Goal: Communication & Community: Participate in discussion

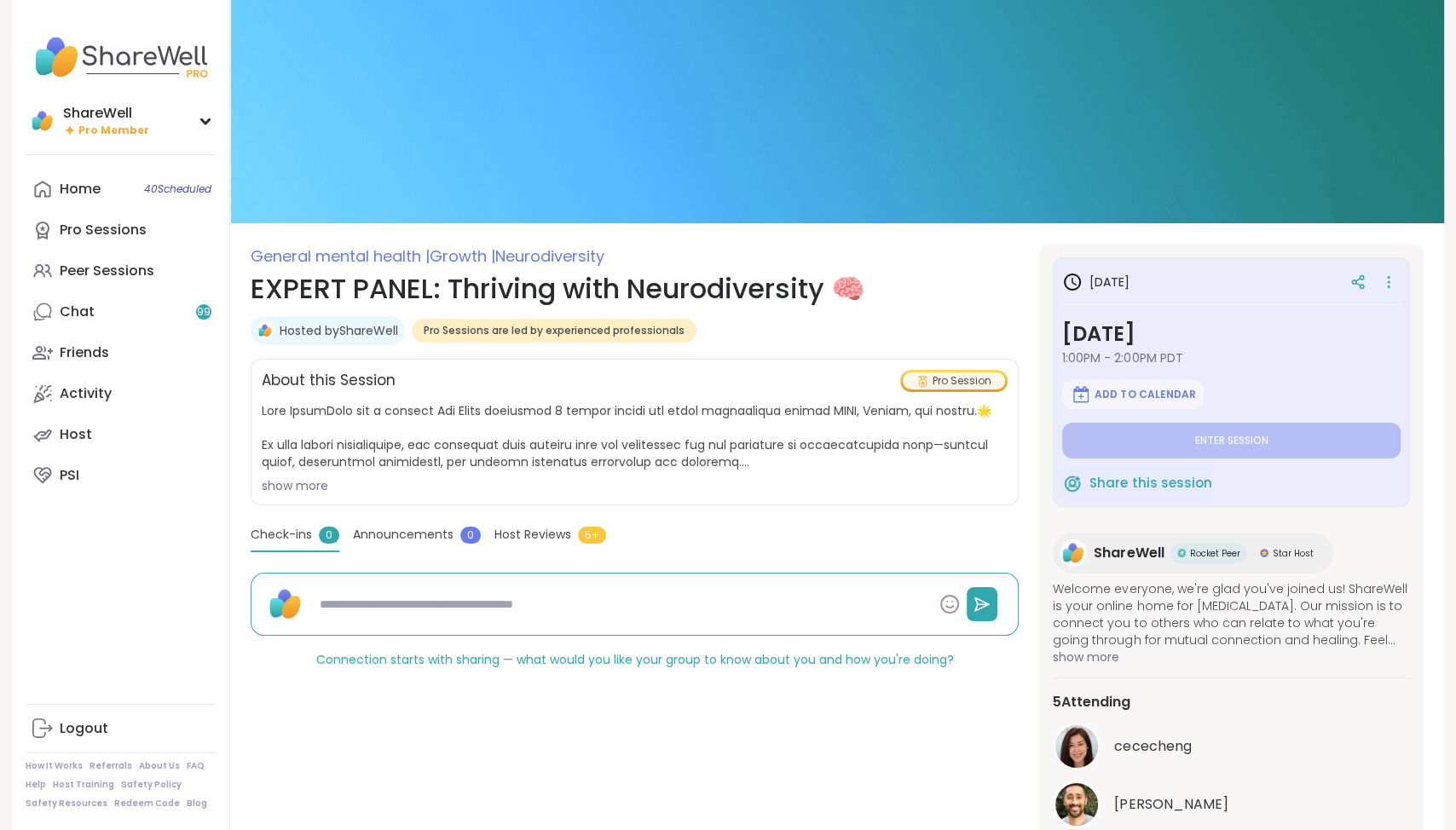
click at [304, 487] on div "show more" at bounding box center [635, 485] width 746 height 17
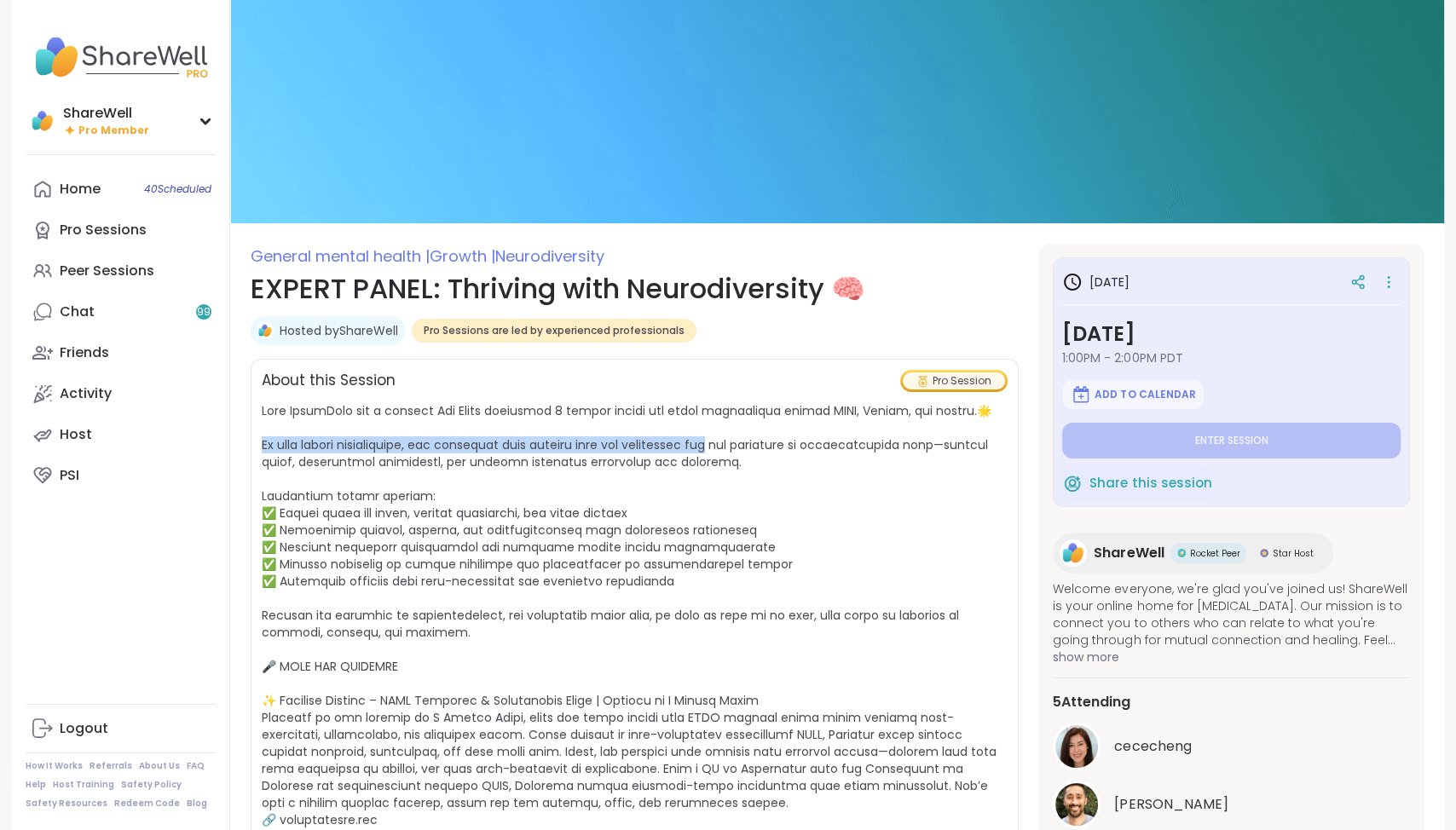
drag, startPoint x: 261, startPoint y: 444, endPoint x: 719, endPoint y: 452, distance: 458.1
click at [719, 452] on span at bounding box center [629, 794] width 736 height 784
copy span "n this guided conversation, our panelists will explore both the challenges and"
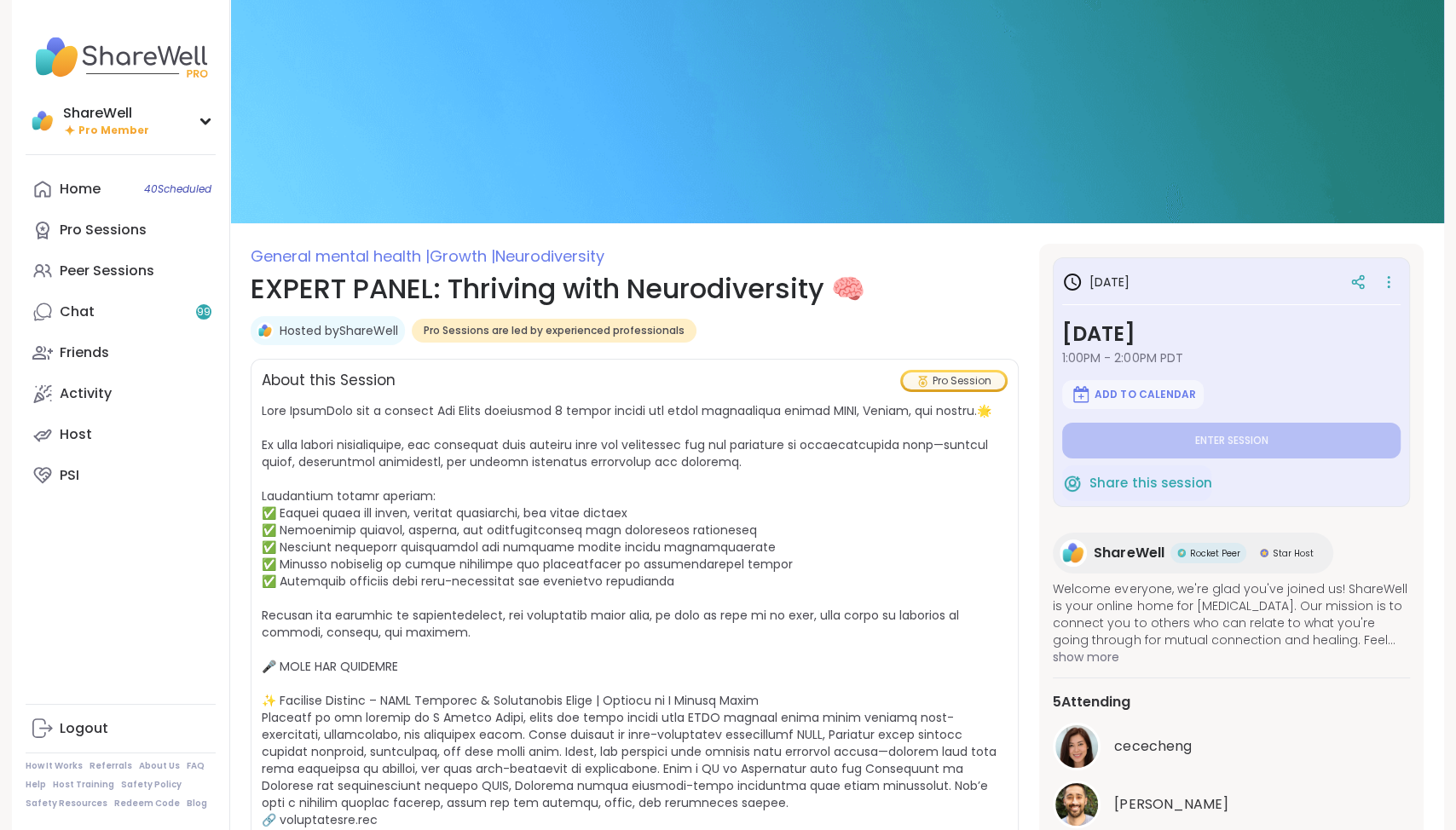
click at [628, 473] on span "show less" at bounding box center [635, 805] width 746 height 808
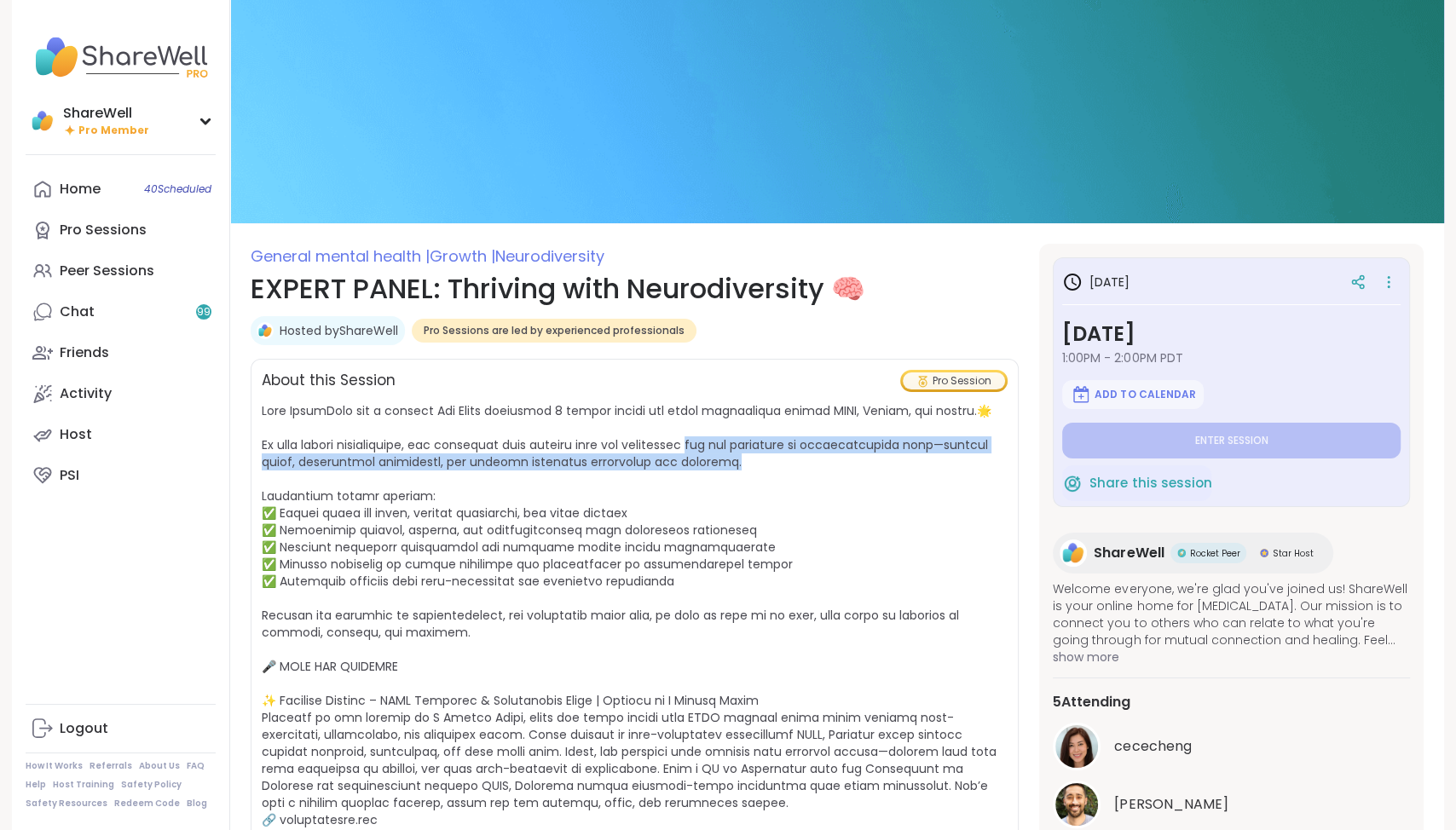
drag, startPoint x: 700, startPoint y: 445, endPoint x: 855, endPoint y: 460, distance: 155.7
click at [855, 460] on span "show less" at bounding box center [635, 805] width 746 height 808
copy span "nd the strengths of neurodivergent life—busting myths, celebrating creativity, …"
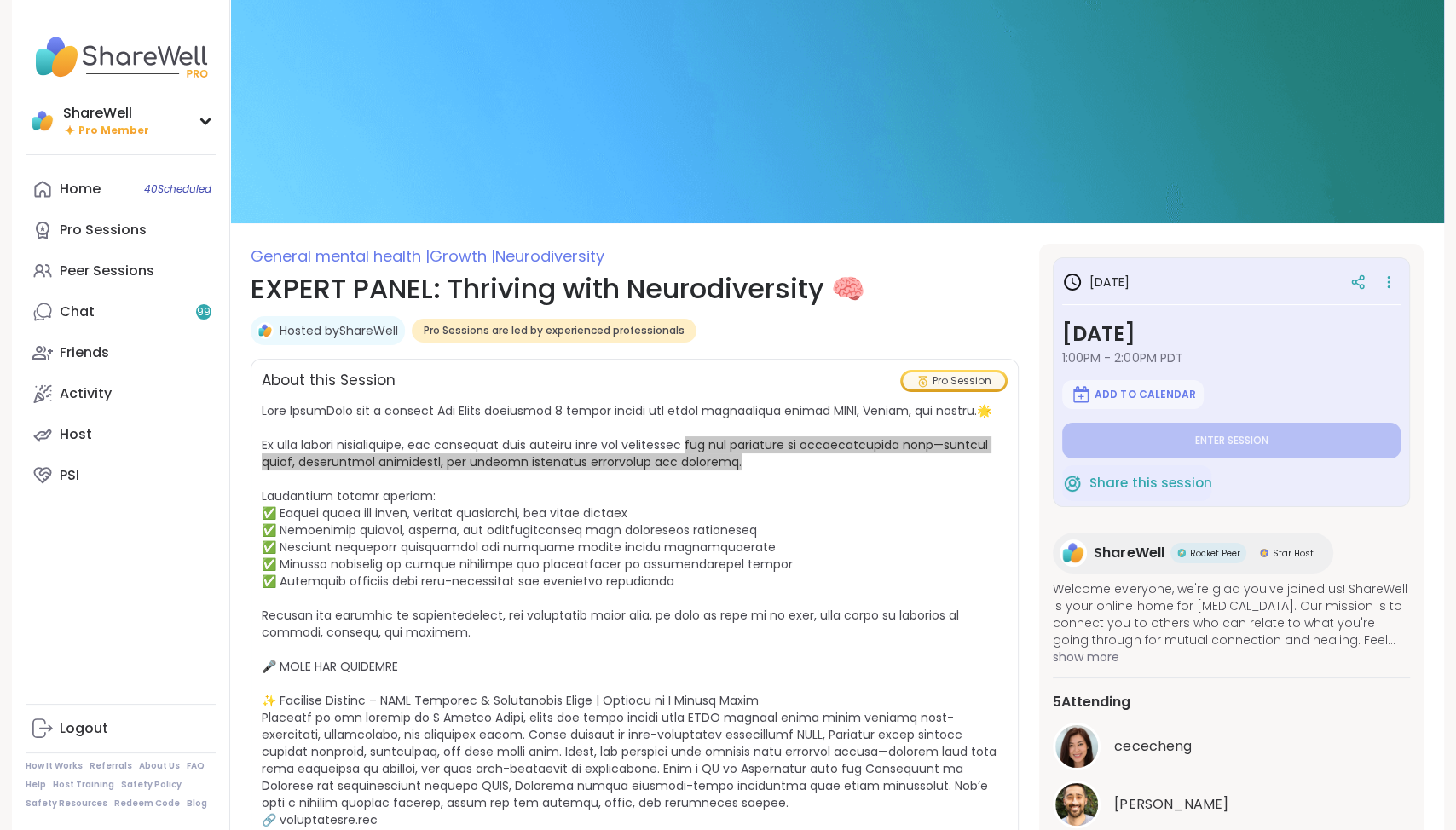
type textarea "*"
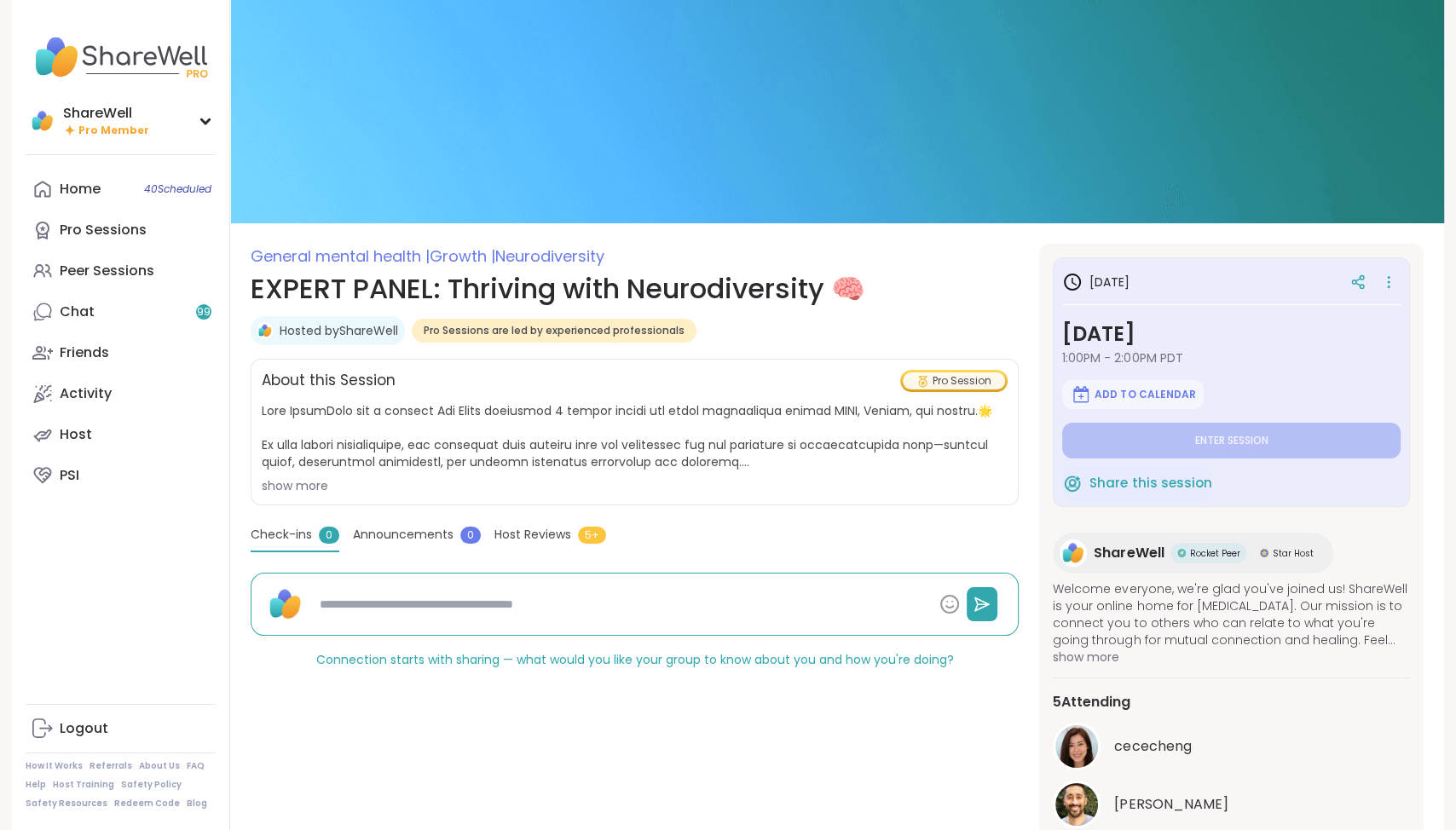
click at [487, 477] on div "show more" at bounding box center [635, 485] width 746 height 17
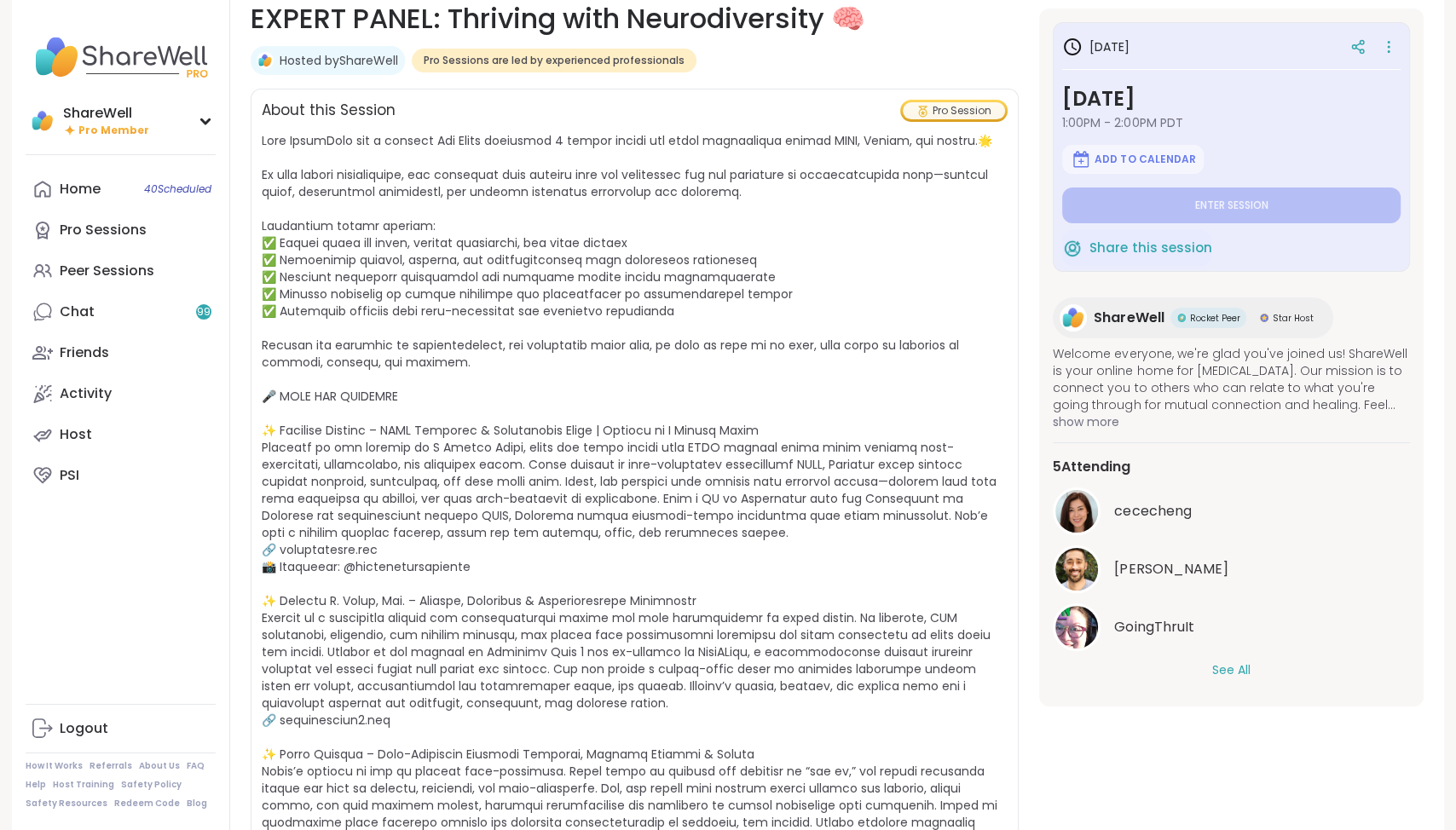
scroll to position [328, 0]
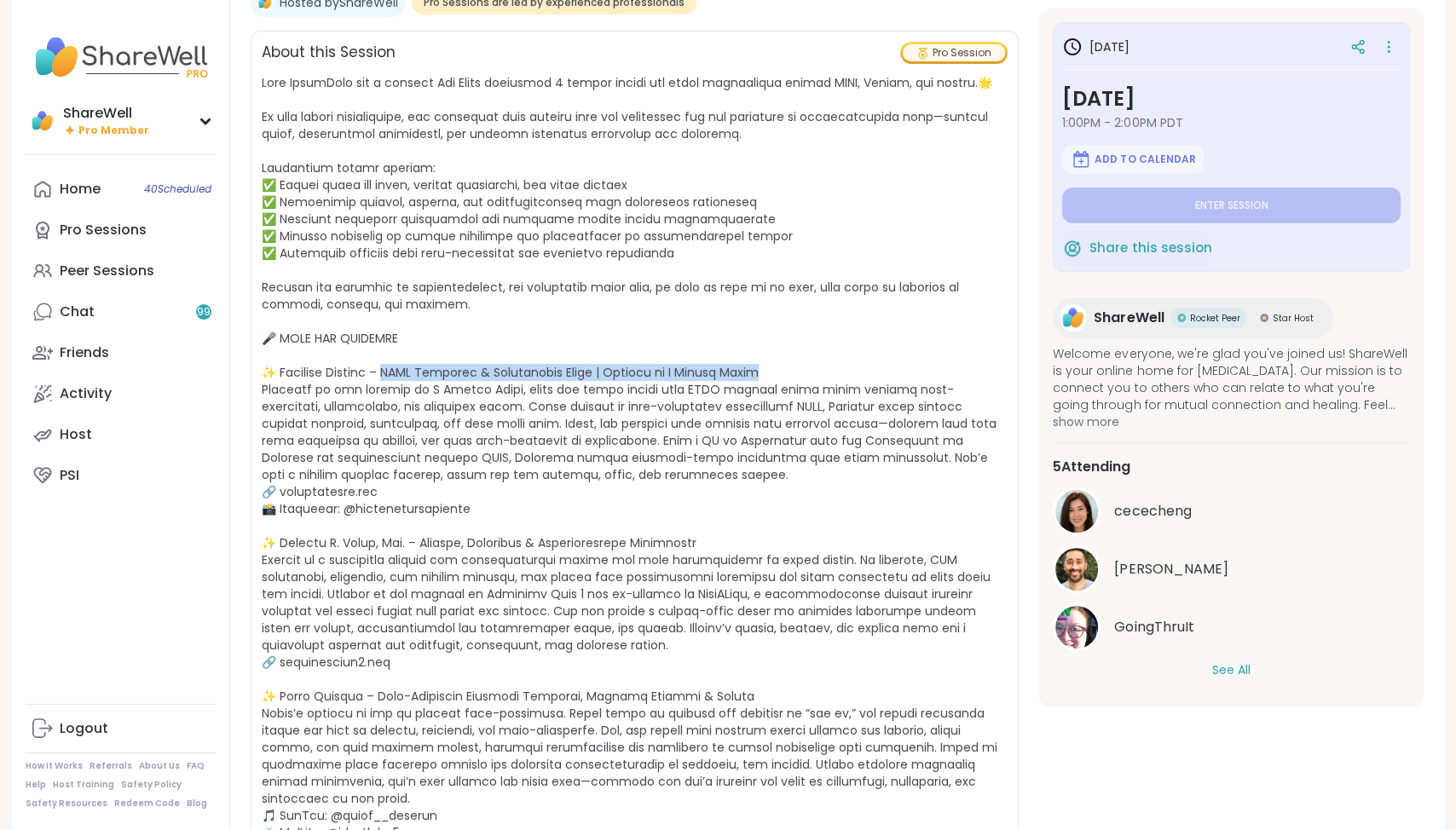
drag, startPoint x: 395, startPoint y: 369, endPoint x: 797, endPoint y: 370, distance: 402.0
click at [797, 370] on span "show less" at bounding box center [635, 478] width 746 height 808
copy span "HD Advocate & Mindfulness Coach | Founder of A Mighty Rebel J"
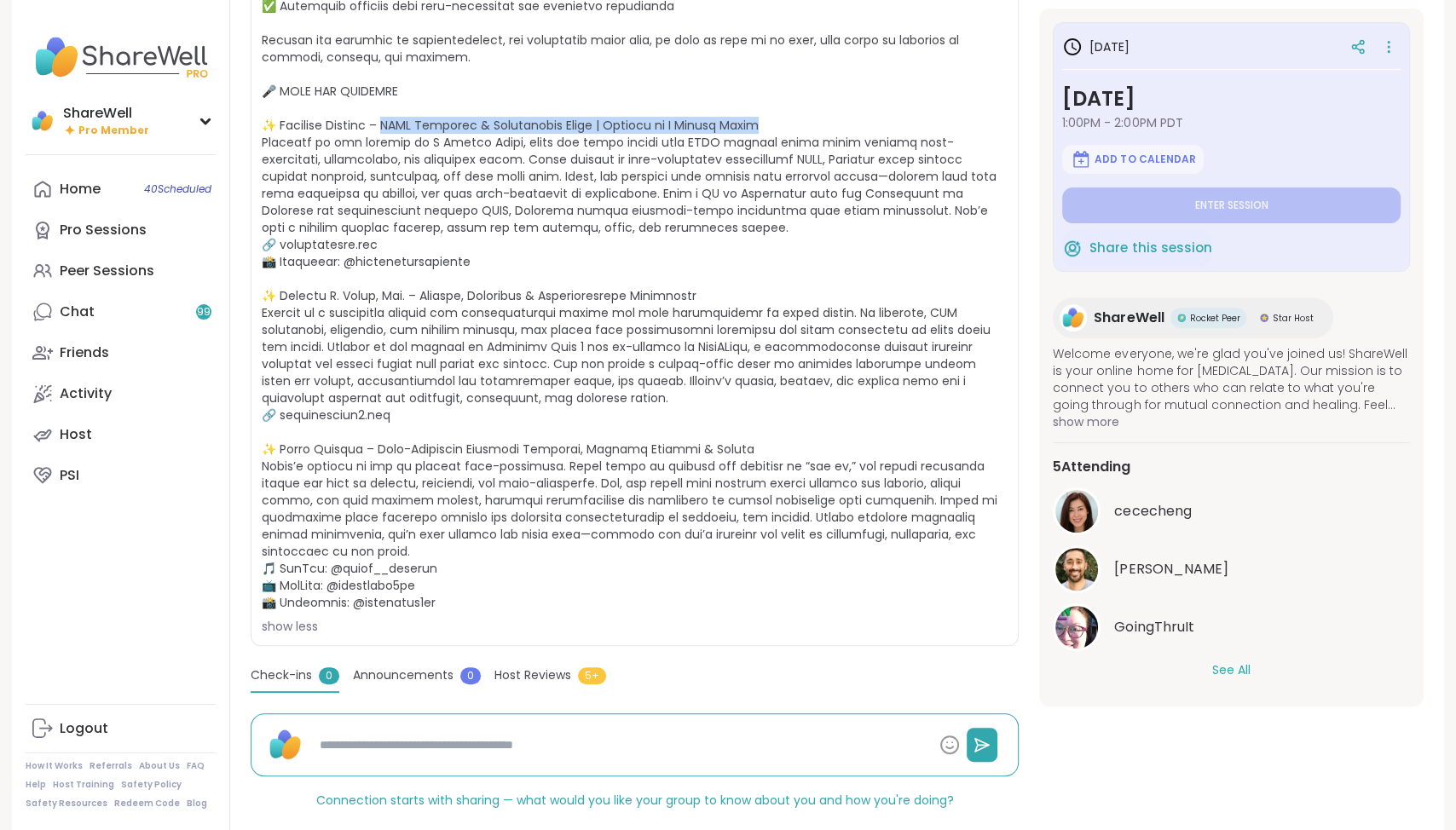
scroll to position [597, 0]
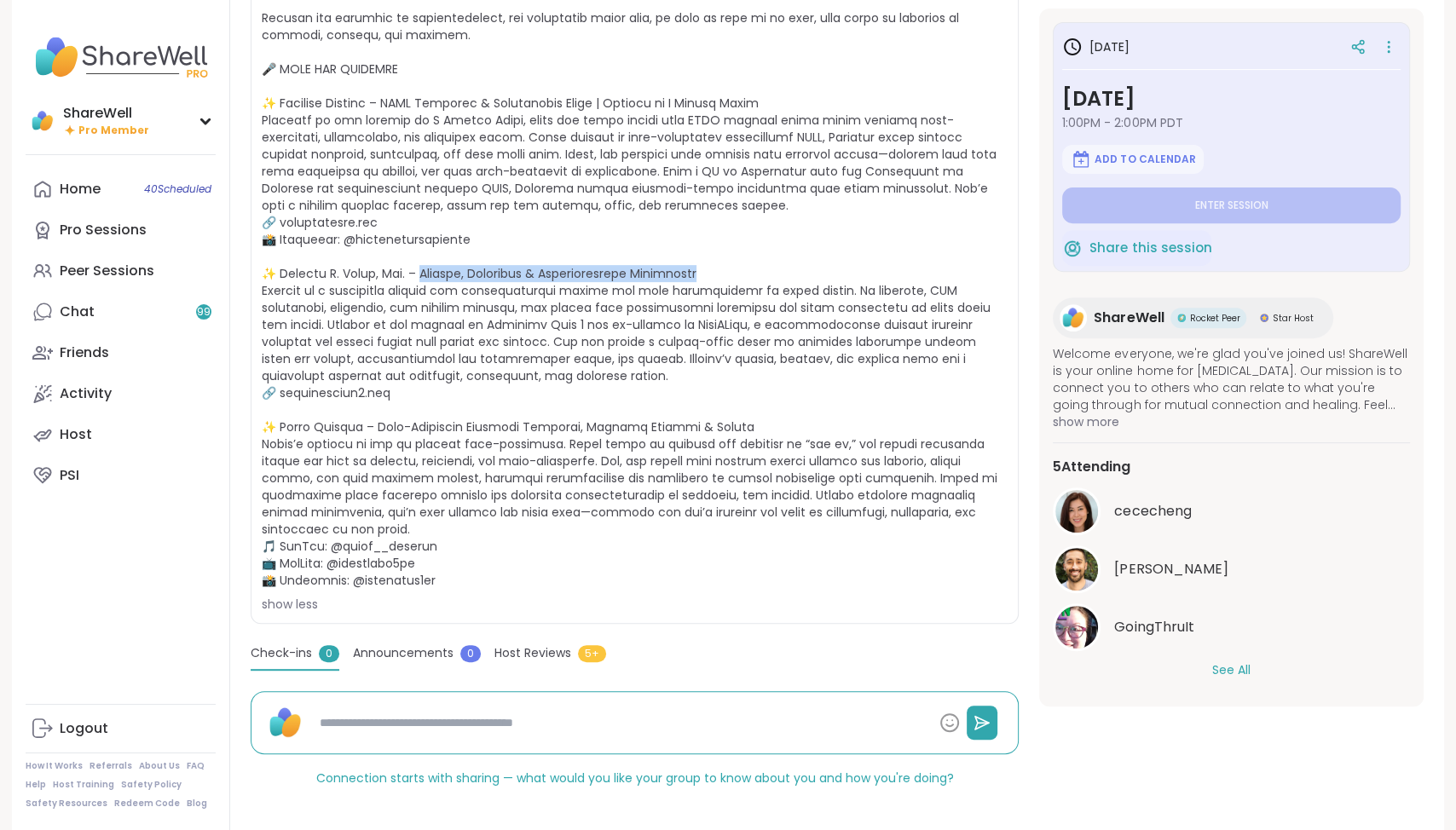
drag, startPoint x: 426, startPoint y: 270, endPoint x: 723, endPoint y: 268, distance: 297.0
click at [723, 268] on span "show less" at bounding box center [635, 208] width 746 height 808
copy span "ker, Podcaster & Neurodivergent Pathfinder Nat"
click at [346, 325] on span at bounding box center [629, 196] width 736 height 784
click at [355, 400] on span "show less" at bounding box center [635, 208] width 746 height 808
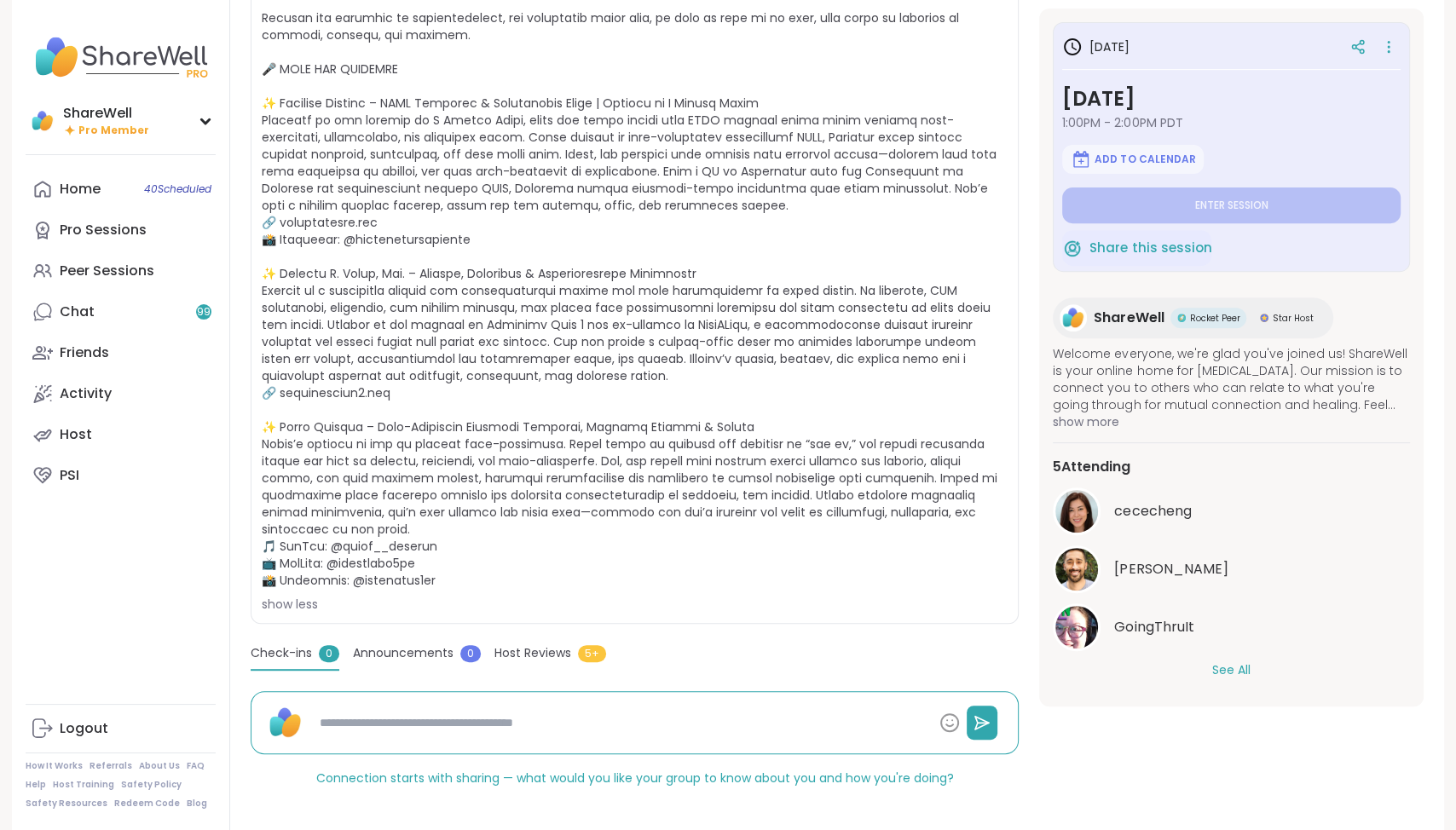
click at [268, 391] on span at bounding box center [629, 196] width 736 height 784
drag, startPoint x: 394, startPoint y: 323, endPoint x: 557, endPoint y: 322, distance: 163.0
click at [557, 322] on span at bounding box center [629, 196] width 736 height 784
copy span "der of Dressing Room 8 and"
drag, startPoint x: 467, startPoint y: 427, endPoint x: 723, endPoint y: 420, distance: 256.1
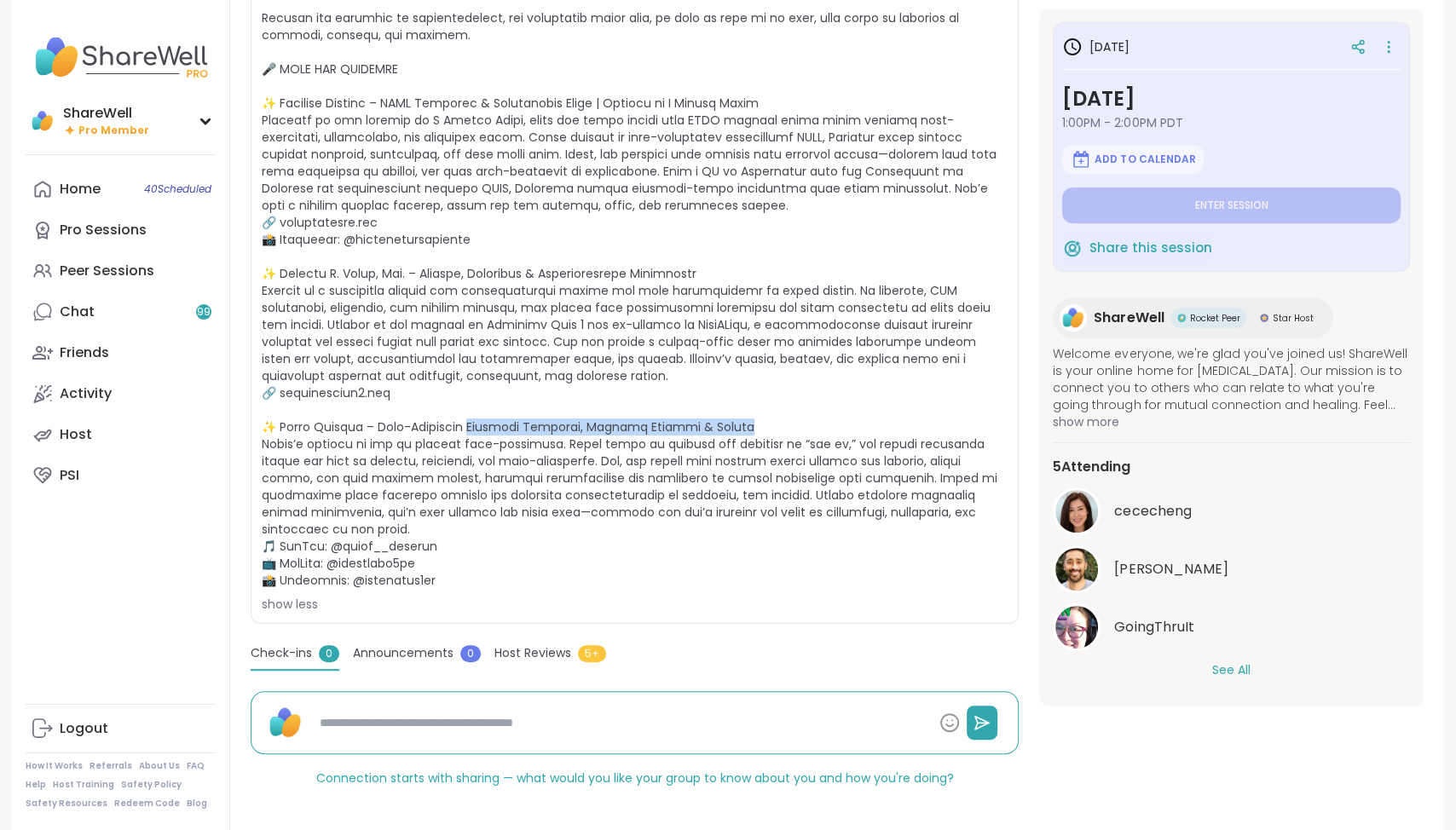
click at [723, 420] on span "show less" at bounding box center [635, 208] width 746 height 808
copy span "[MEDICAL_DATA] Advocate, Content Creator & Writer Elen"
click at [639, 363] on span at bounding box center [629, 196] width 736 height 784
drag, startPoint x: 677, startPoint y: 323, endPoint x: 740, endPoint y: 319, distance: 63.1
click at [740, 319] on span at bounding box center [629, 196] width 736 height 784
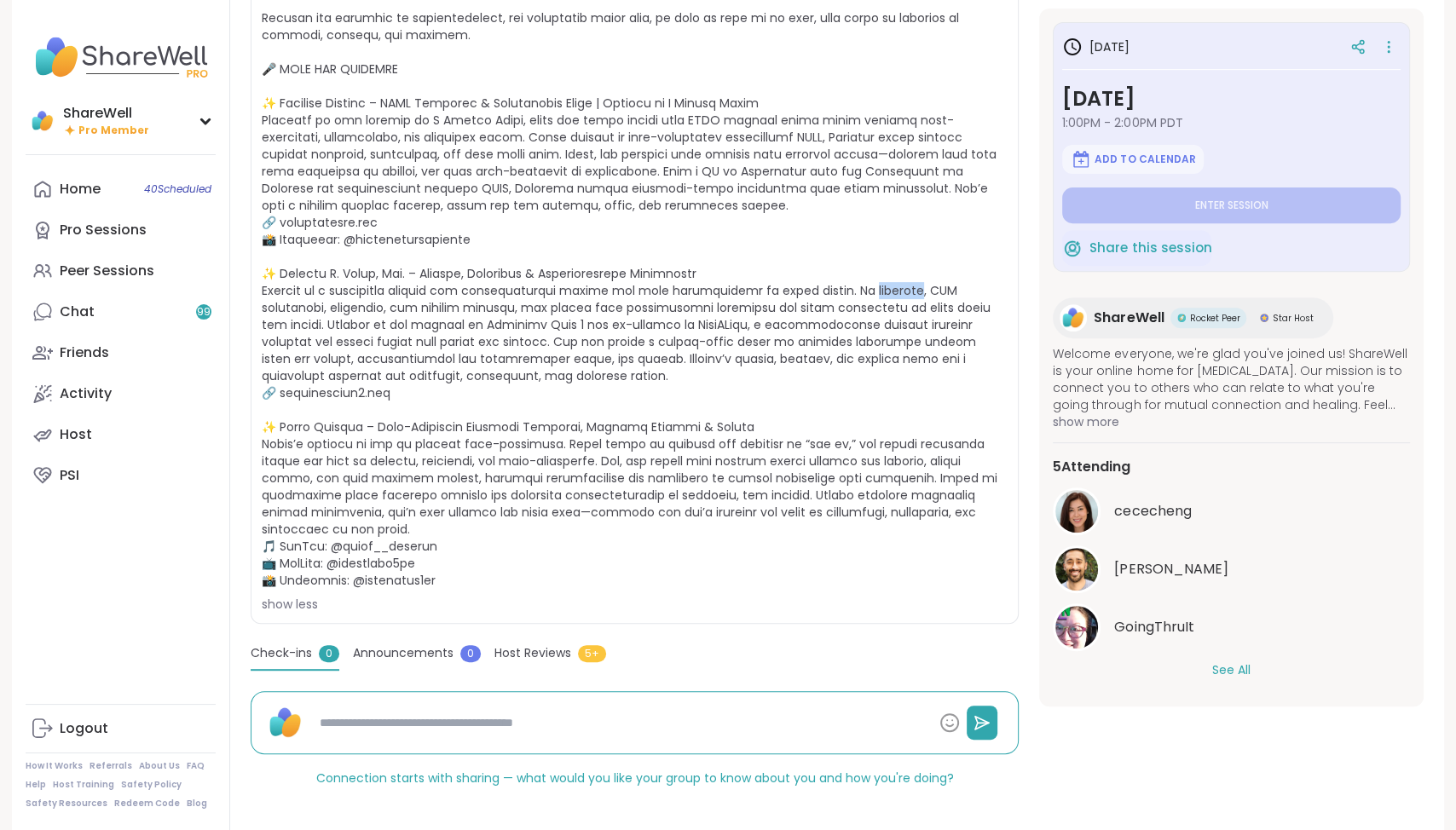
drag, startPoint x: 880, startPoint y: 290, endPoint x: 930, endPoint y: 290, distance: 50.0
click at [930, 290] on span at bounding box center [629, 196] width 736 height 784
copy span "rney, [GEOGRAPHIC_DATA]"
drag, startPoint x: 555, startPoint y: 272, endPoint x: 647, endPoint y: 273, distance: 92.0
click at [647, 273] on span at bounding box center [629, 196] width 736 height 784
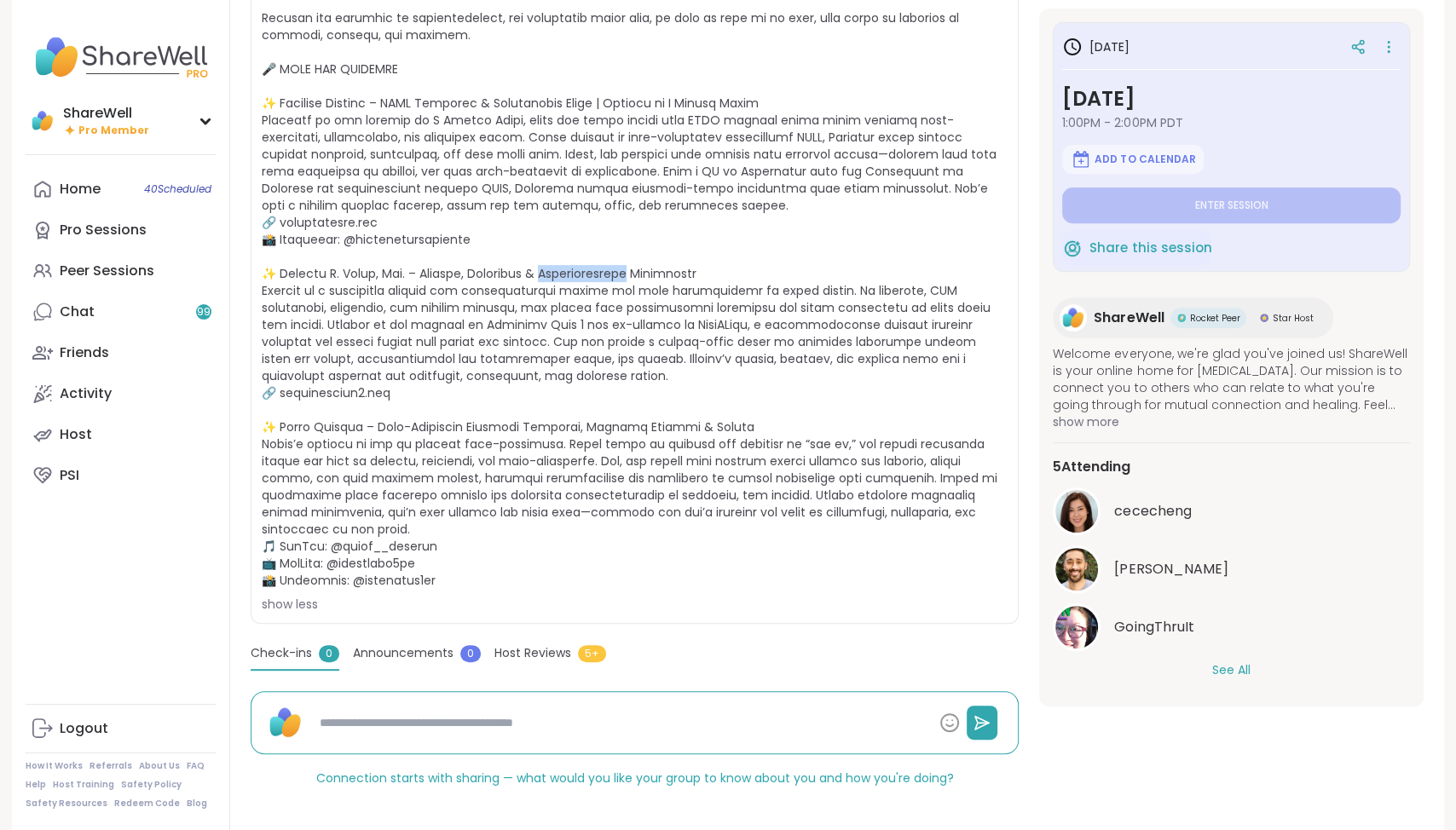
copy span "odivergent Pat"
type textarea "*"
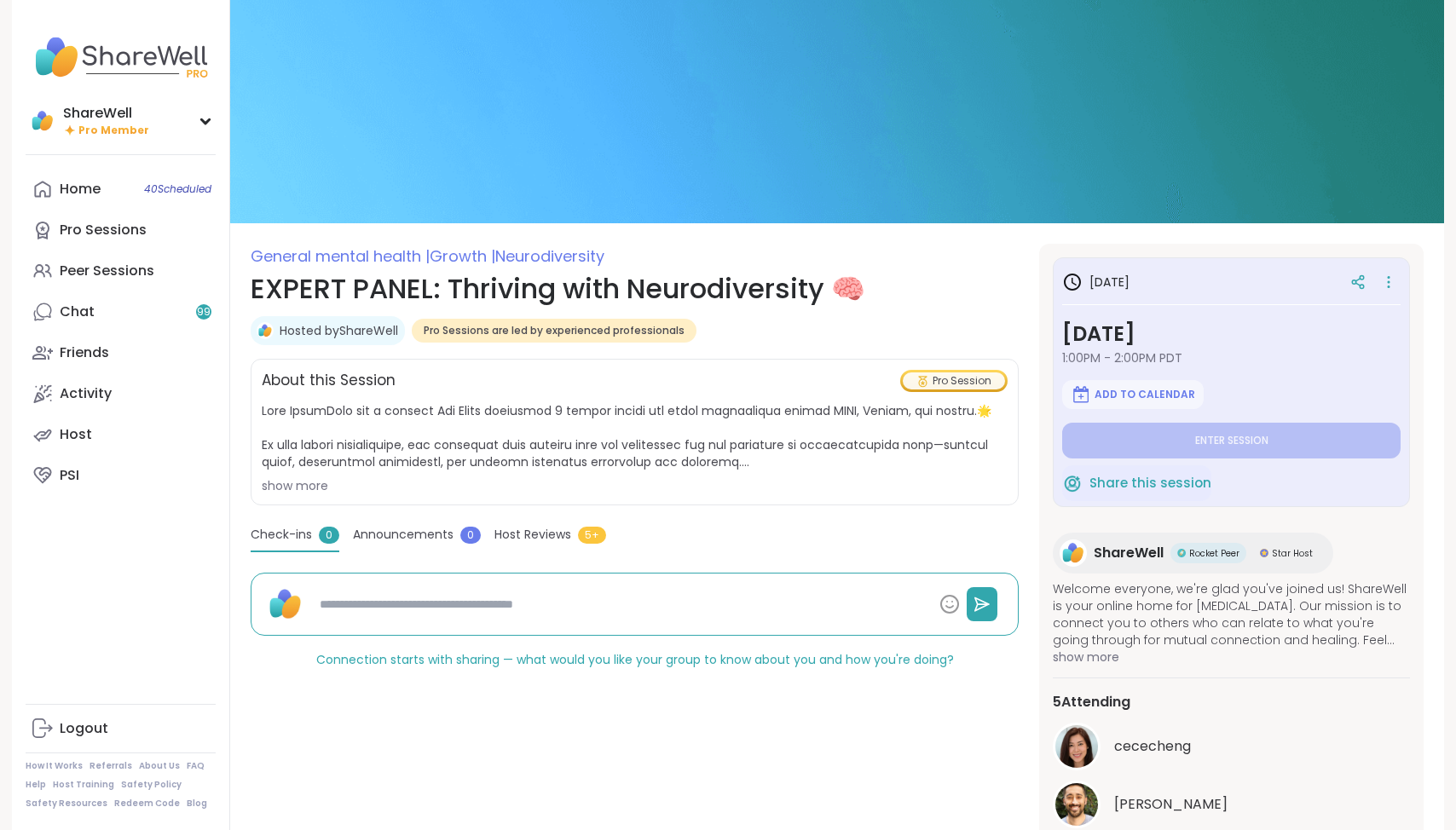
type textarea "*"
